Goal: Task Accomplishment & Management: Complete application form

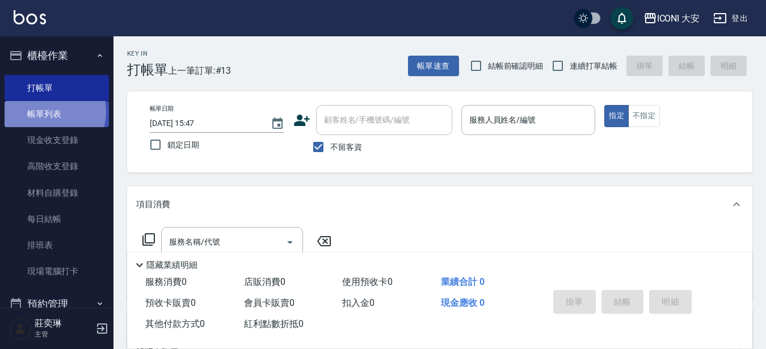
click at [48, 112] on link "帳單列表" at bounding box center [57, 114] width 104 height 26
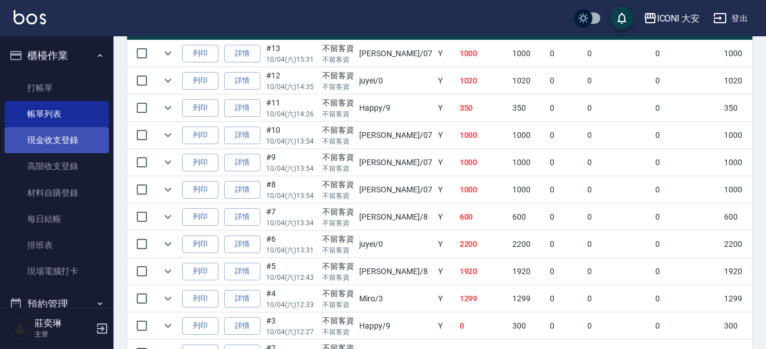
scroll to position [170, 0]
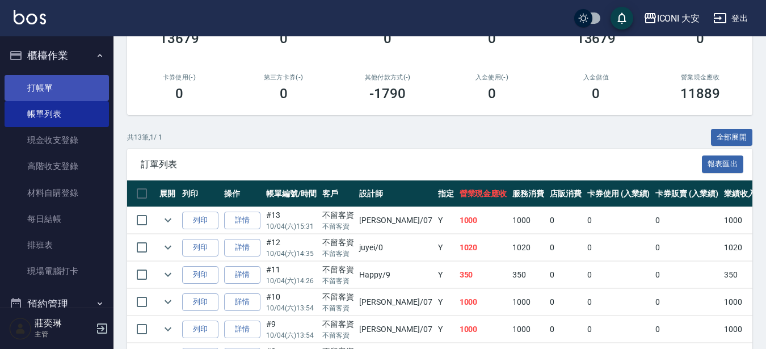
click at [48, 90] on link "打帳單" at bounding box center [57, 88] width 104 height 26
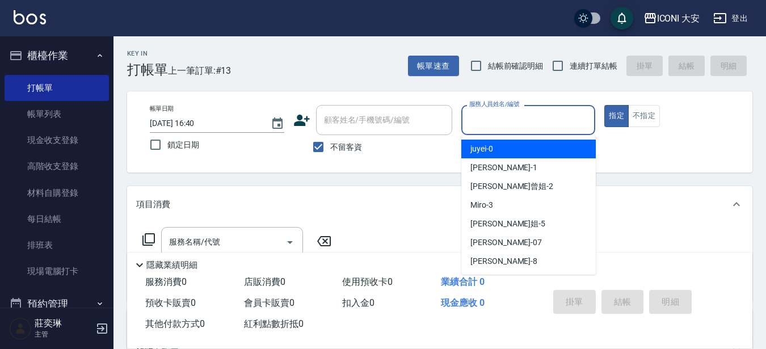
click at [532, 114] on input "服務人員姓名/編號" at bounding box center [528, 120] width 124 height 20
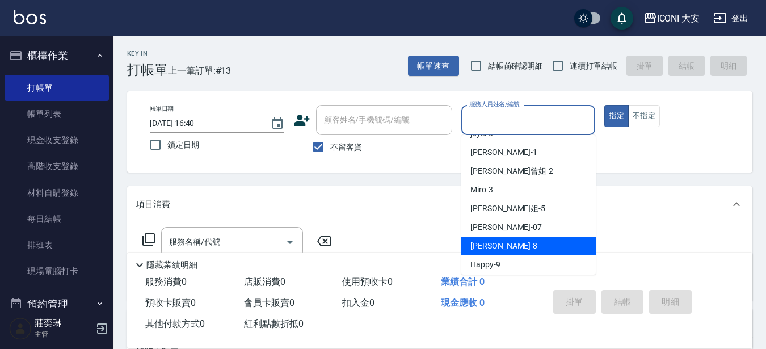
scroll to position [19, 0]
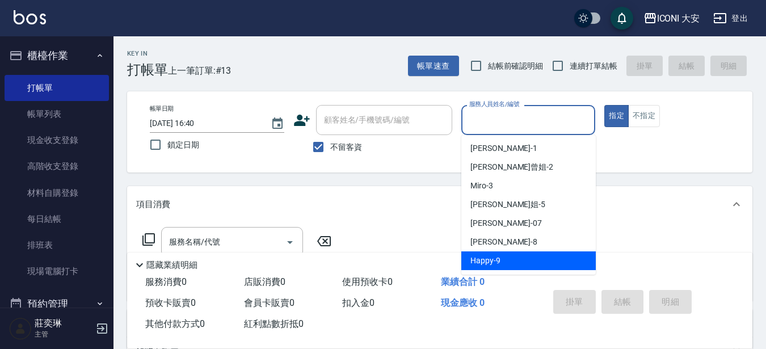
click at [513, 258] on div "Happy -9" at bounding box center [528, 260] width 134 height 19
type input "Happy-9"
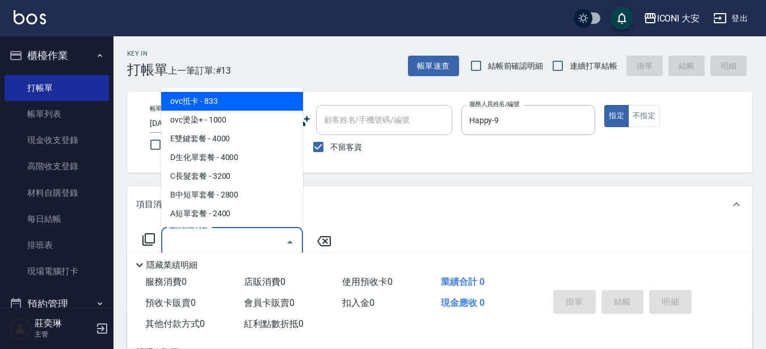
click at [237, 239] on input "服務名稱/代號" at bounding box center [223, 242] width 115 height 20
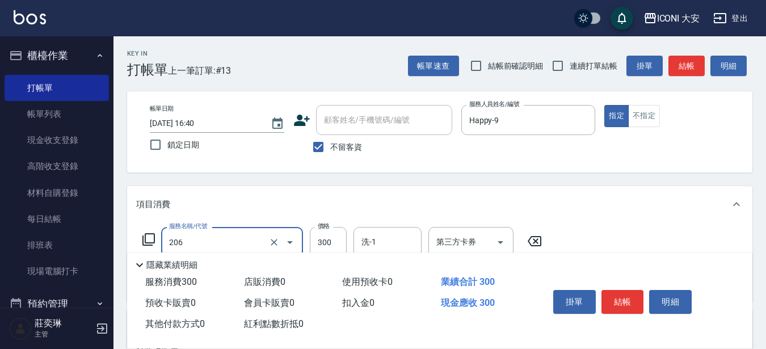
type input "洗髮(206)"
type input "350"
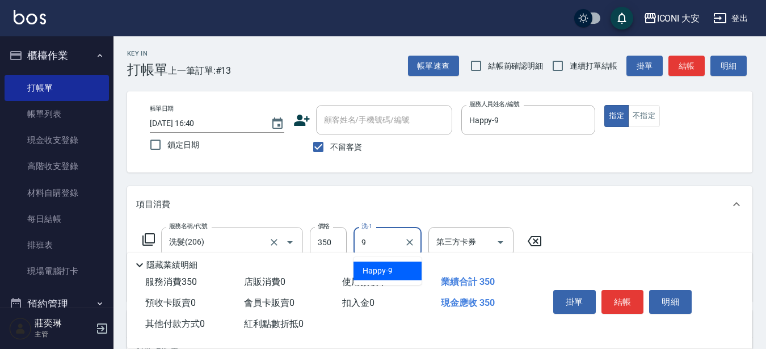
type input "Happy-9"
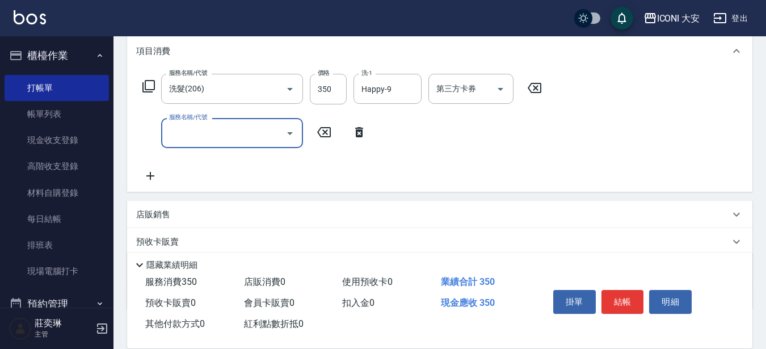
scroll to position [170, 0]
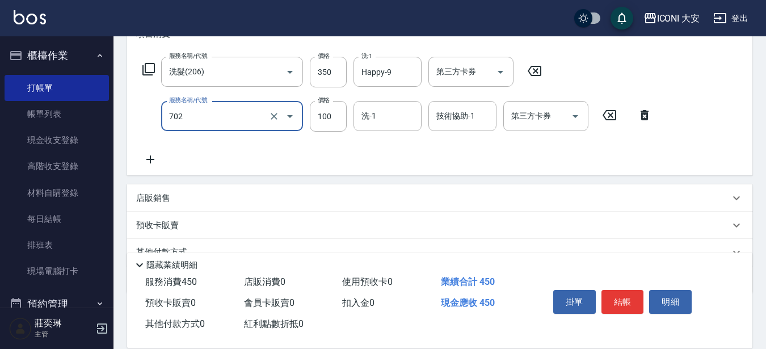
type input "勞水.精油(702)"
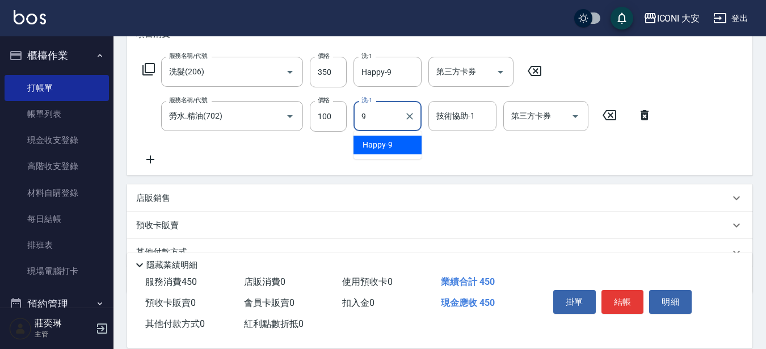
type input "Happy-9"
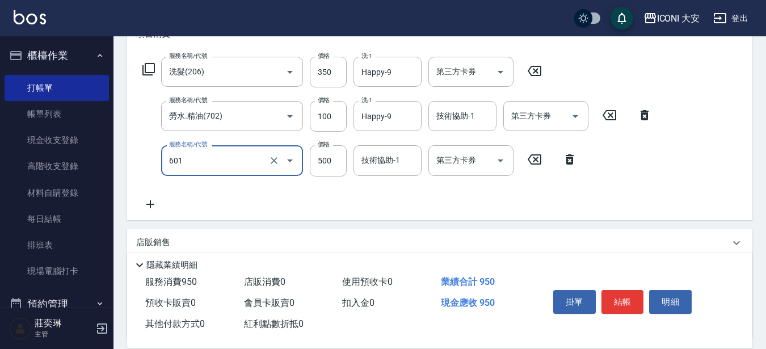
type input "護髮(自備)(601)"
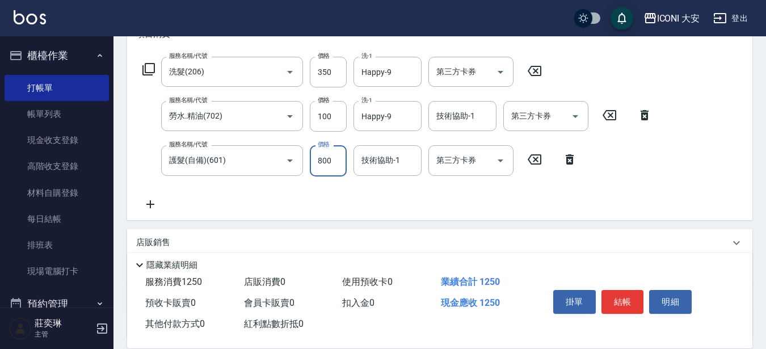
type input "800"
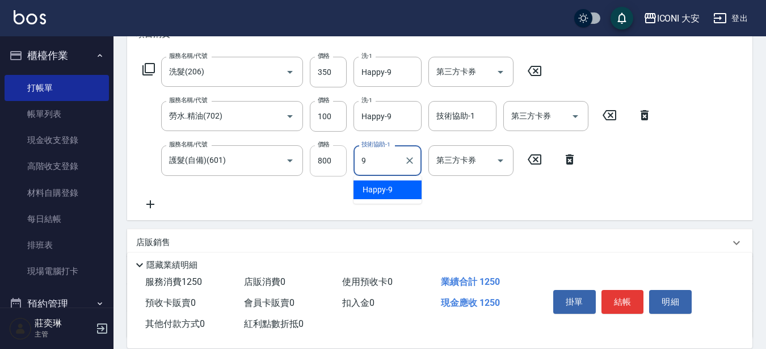
type input "Happy-9"
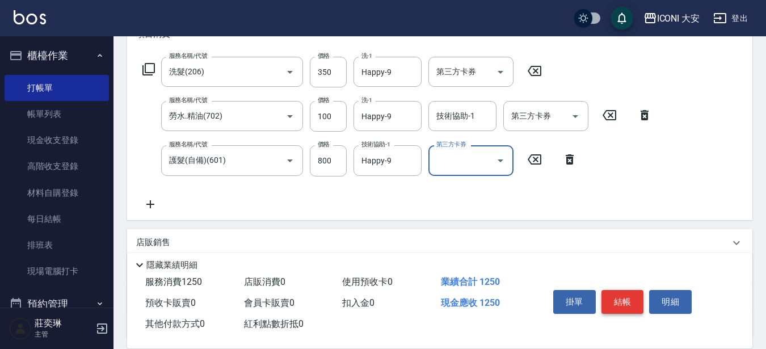
click at [626, 296] on button "結帳" at bounding box center [622, 302] width 43 height 24
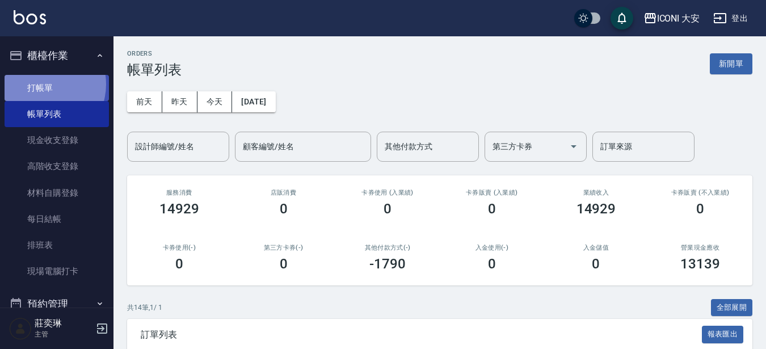
click at [40, 84] on link "打帳單" at bounding box center [57, 88] width 104 height 26
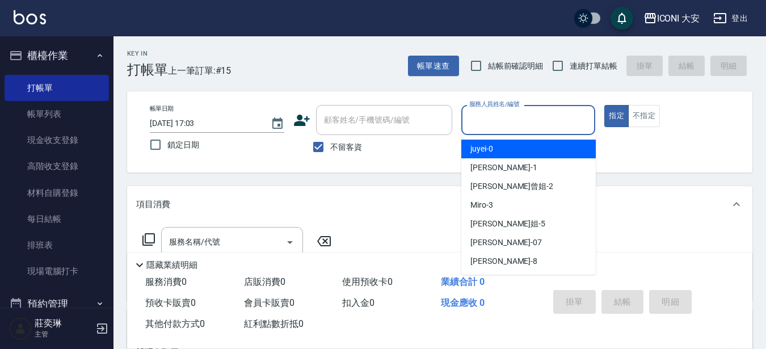
click at [503, 118] on input "服務人員姓名/編號" at bounding box center [528, 120] width 124 height 20
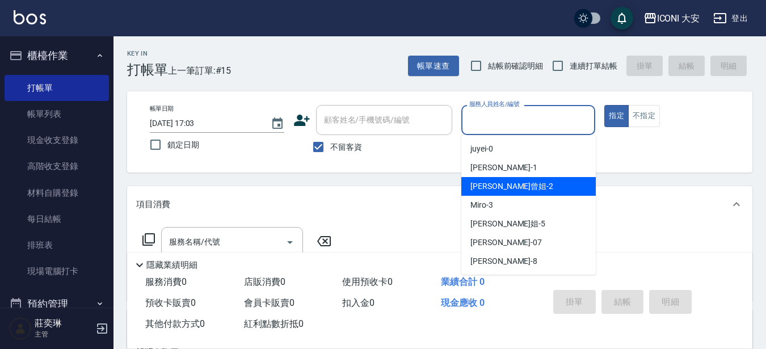
click at [516, 183] on div "[PERSON_NAME]曾姐 -2" at bounding box center [528, 186] width 134 height 19
type input "[PERSON_NAME]曾姐-2"
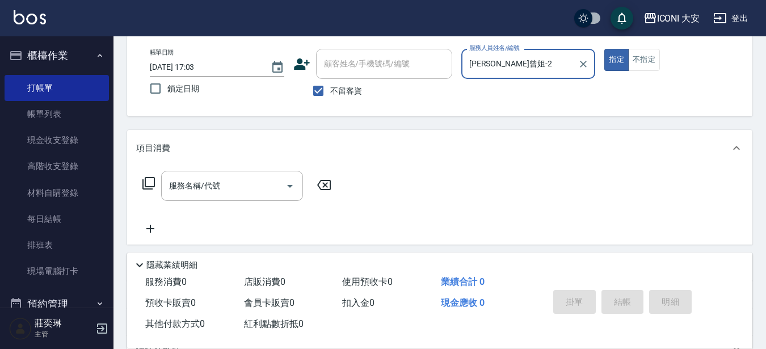
scroll to position [57, 0]
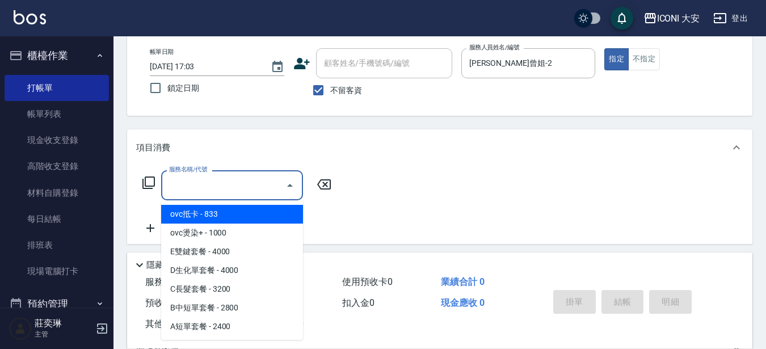
click at [220, 184] on input "服務名稱/代號" at bounding box center [223, 185] width 115 height 20
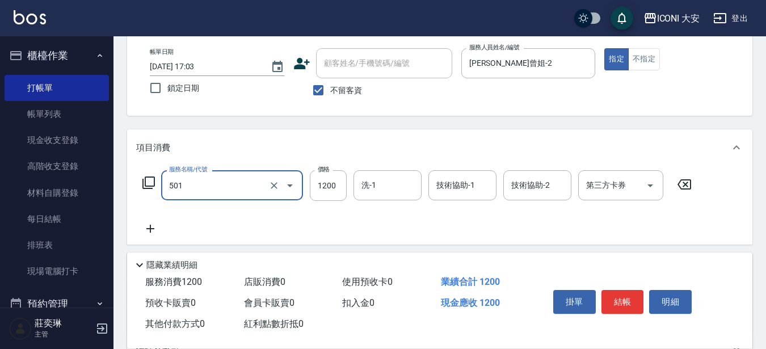
type input "染髮(501)"
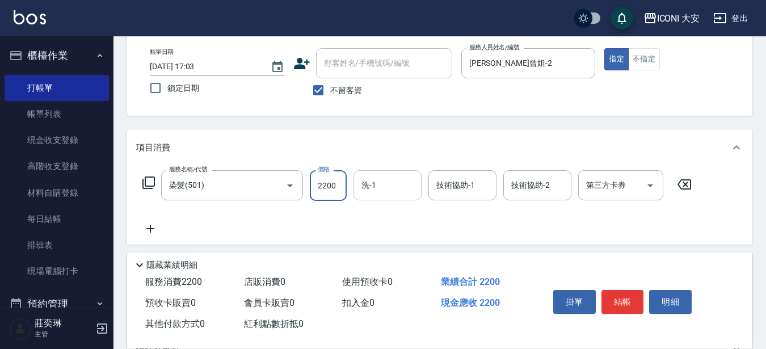
type input "2200"
drag, startPoint x: 404, startPoint y: 180, endPoint x: 389, endPoint y: 188, distance: 17.3
click at [404, 180] on input "洗-1" at bounding box center [388, 185] width 58 height 20
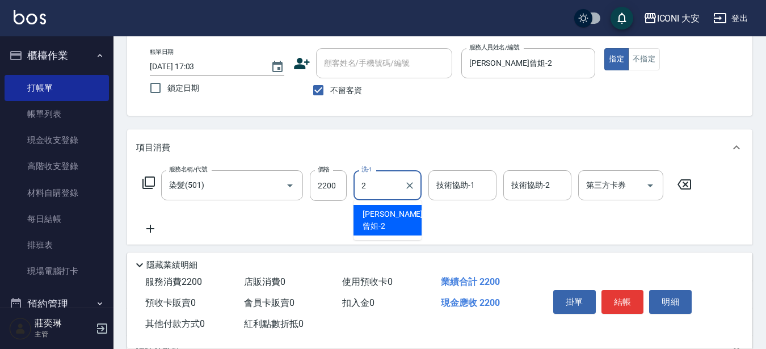
type input "[PERSON_NAME]曾姐-2"
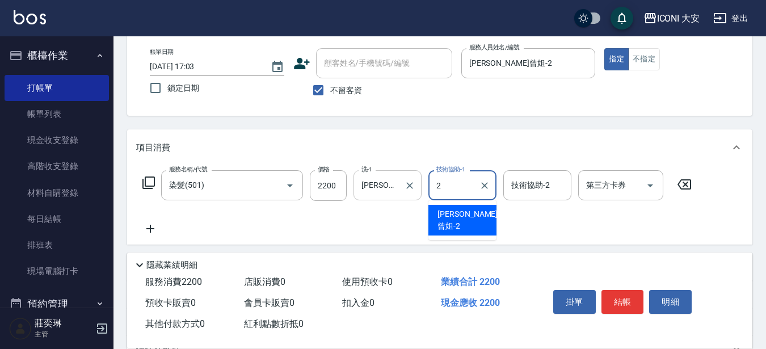
type input "[PERSON_NAME]曾姐-2"
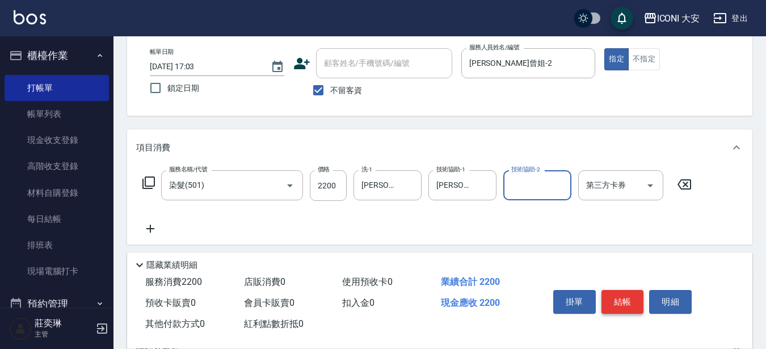
click at [616, 295] on button "結帳" at bounding box center [622, 302] width 43 height 24
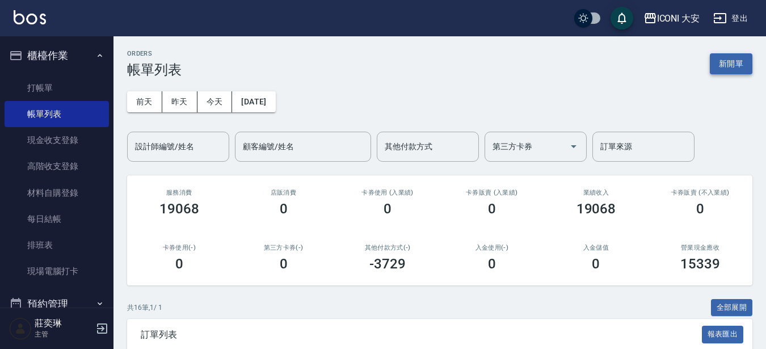
click at [724, 65] on button "新開單" at bounding box center [731, 63] width 43 height 21
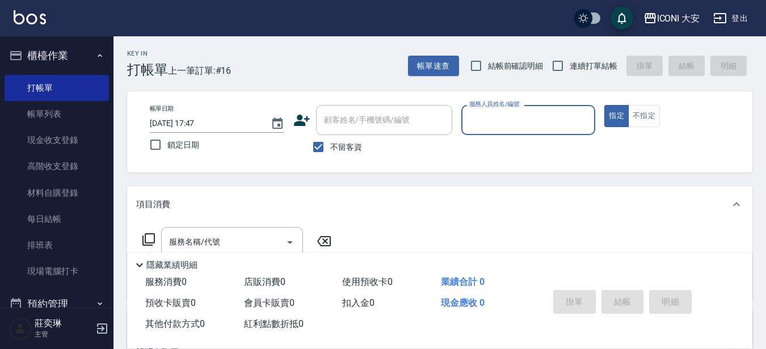
click at [512, 121] on input "服務人員姓名/編號" at bounding box center [528, 120] width 124 height 20
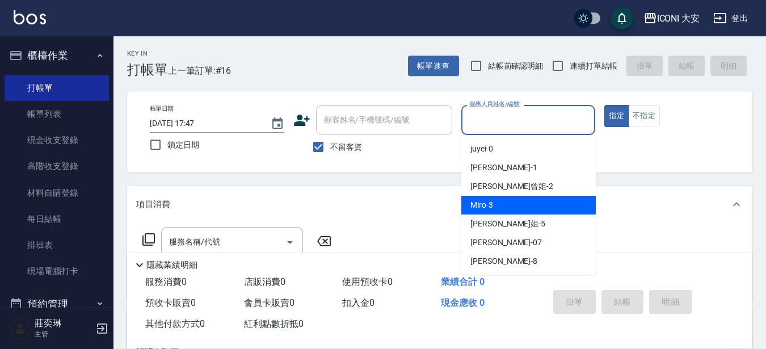
click at [523, 208] on div "Miro -3" at bounding box center [528, 205] width 134 height 19
type input "Miro-3"
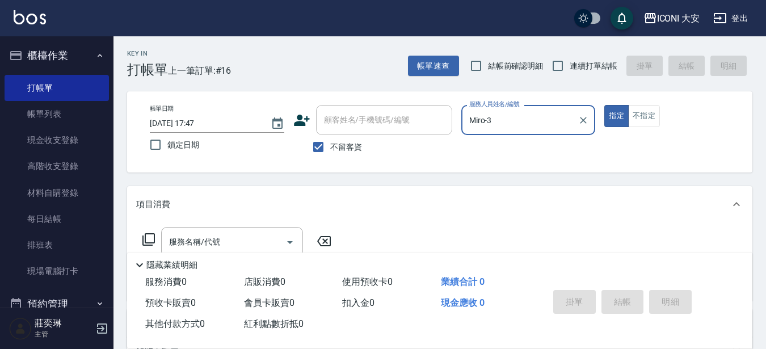
click at [154, 238] on icon at bounding box center [148, 239] width 12 height 12
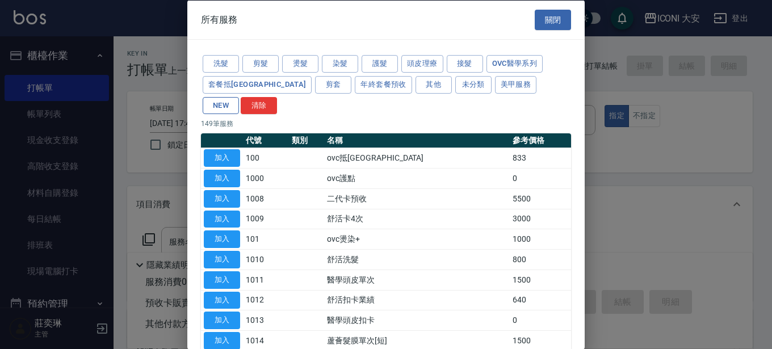
click at [239, 96] on button "NEW" at bounding box center [221, 105] width 36 height 18
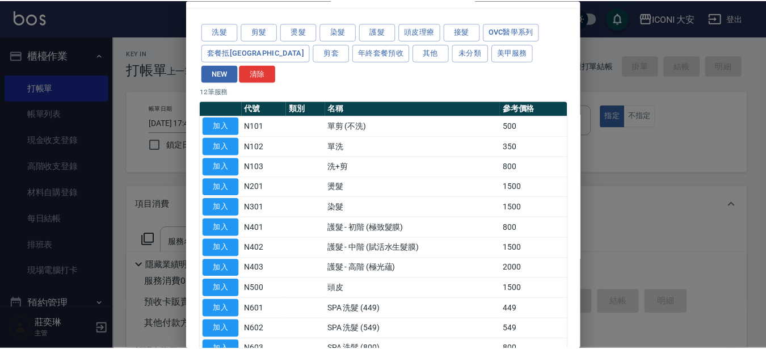
scroll to position [57, 0]
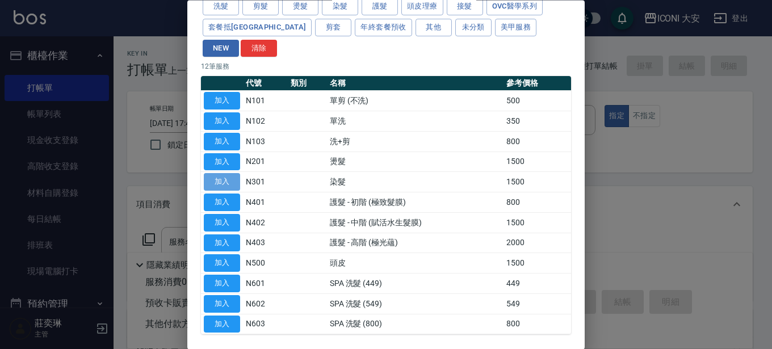
click at [226, 174] on button "加入" at bounding box center [222, 183] width 36 height 18
type input "染髮(N301)"
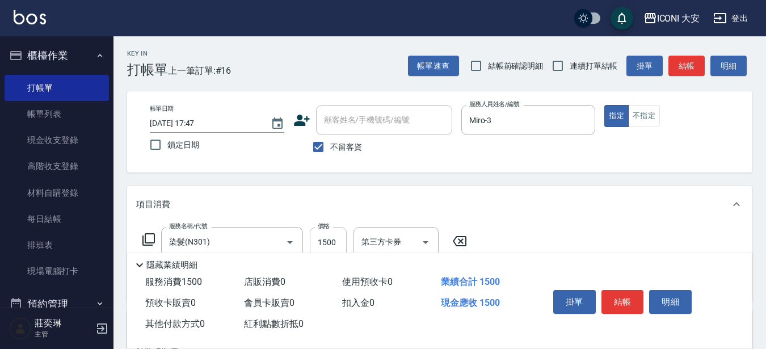
click at [343, 234] on input "1500" at bounding box center [328, 242] width 37 height 31
type input "1939"
click at [612, 300] on button "結帳" at bounding box center [622, 302] width 43 height 24
